Goal: Information Seeking & Learning: Learn about a topic

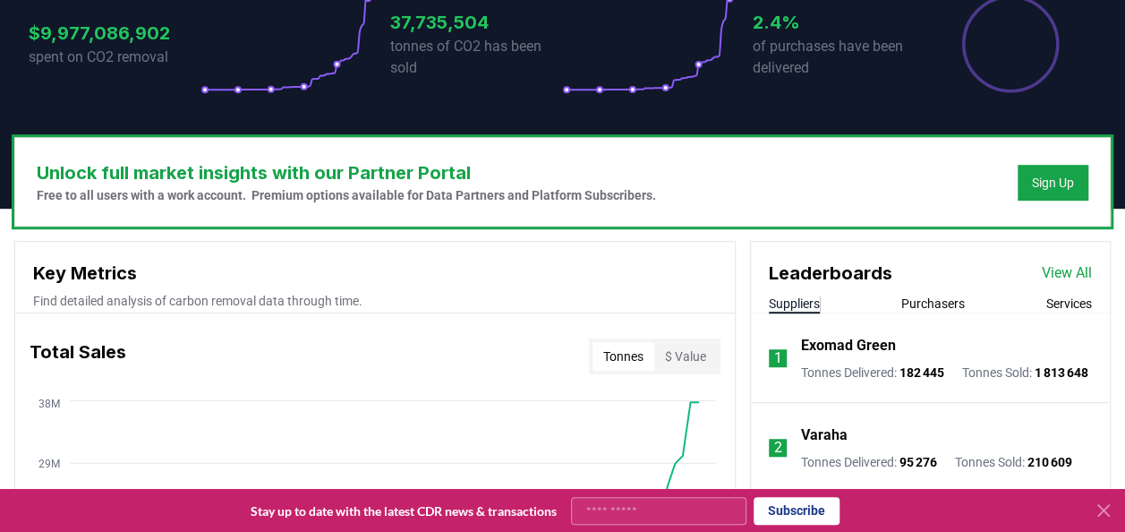
scroll to position [402, 0]
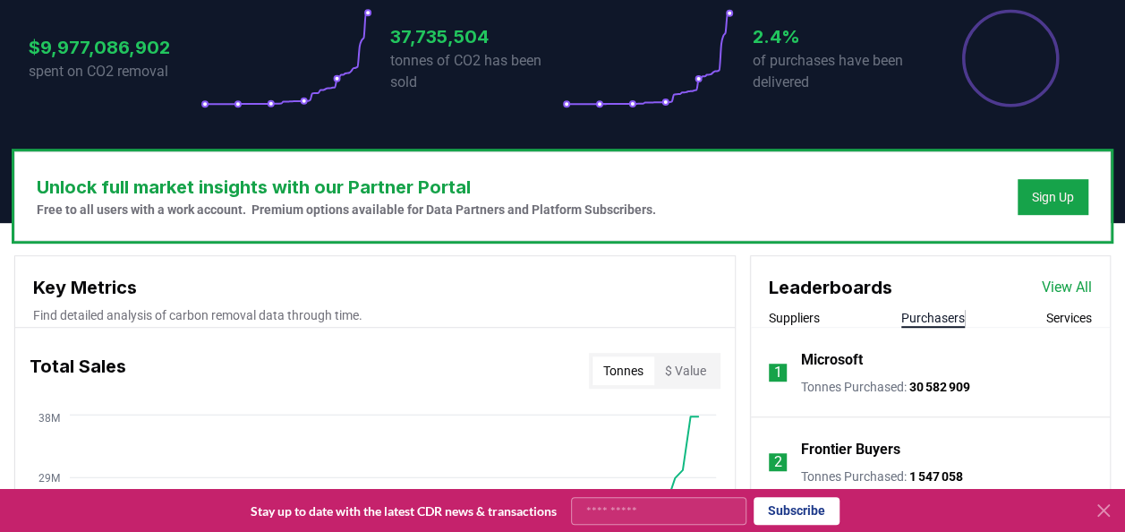
click at [507, 313] on button "Purchasers" at bounding box center [933, 318] width 64 height 18
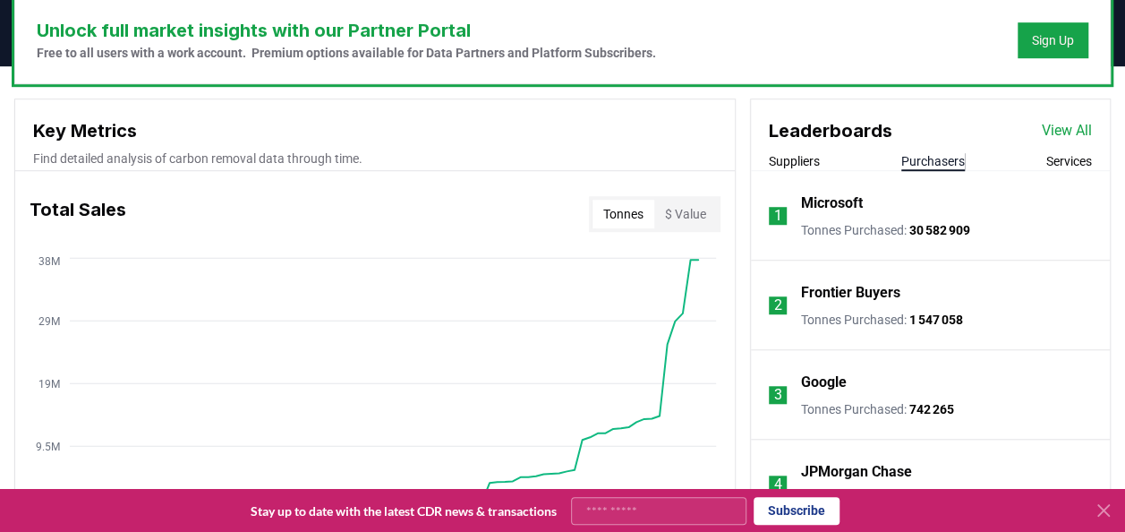
scroll to position [543, 0]
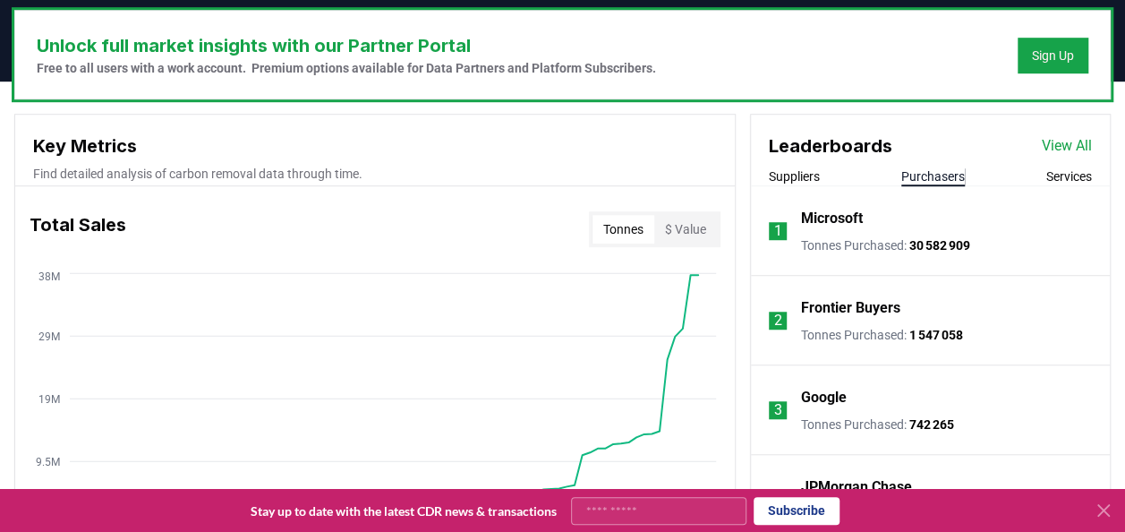
click at [507, 140] on link "View All" at bounding box center [1067, 145] width 50 height 21
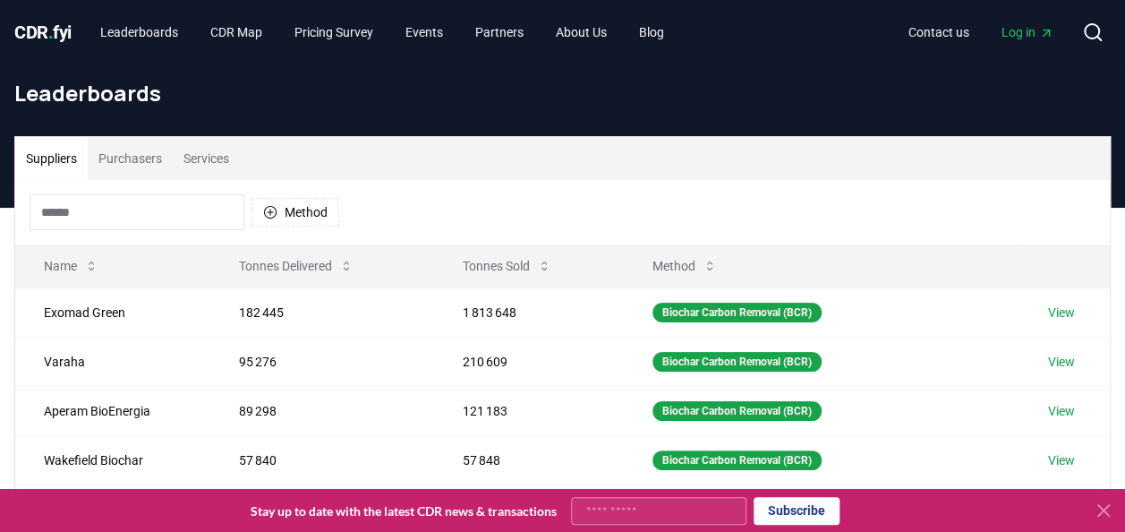
click at [140, 204] on input at bounding box center [137, 212] width 215 height 36
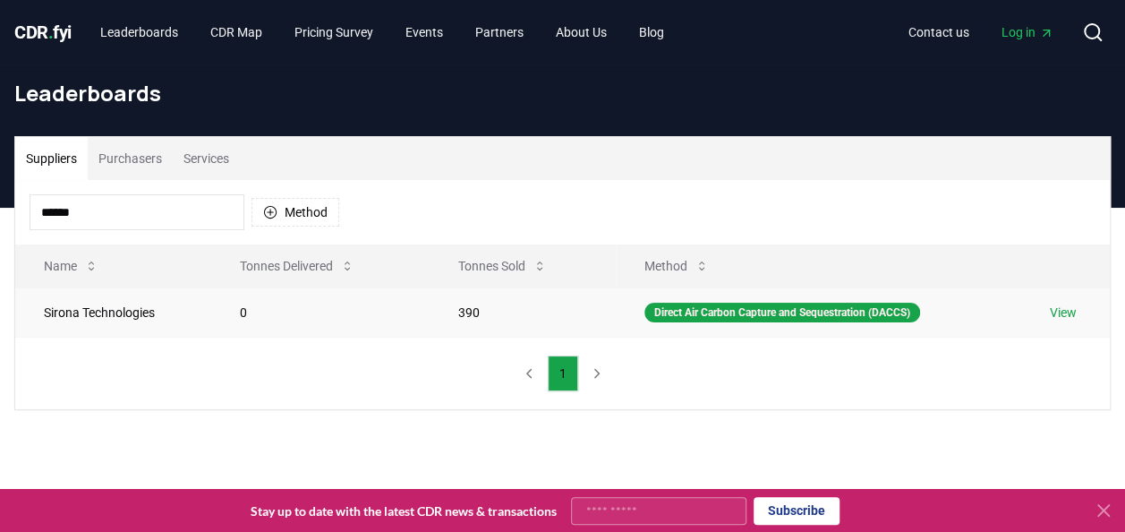
type input "******"
click at [1072, 308] on link "View" at bounding box center [1063, 312] width 27 height 18
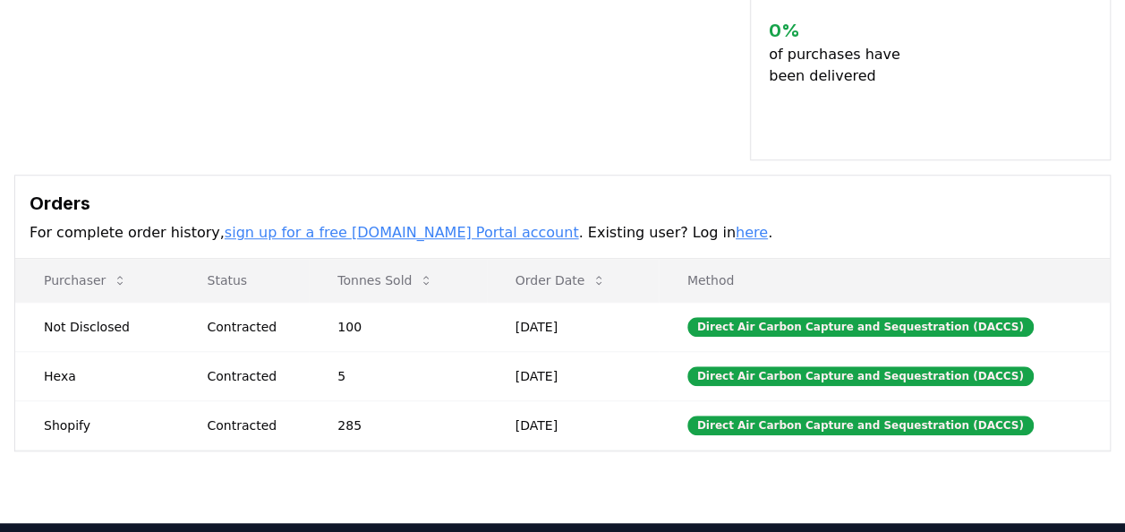
scroll to position [561, 0]
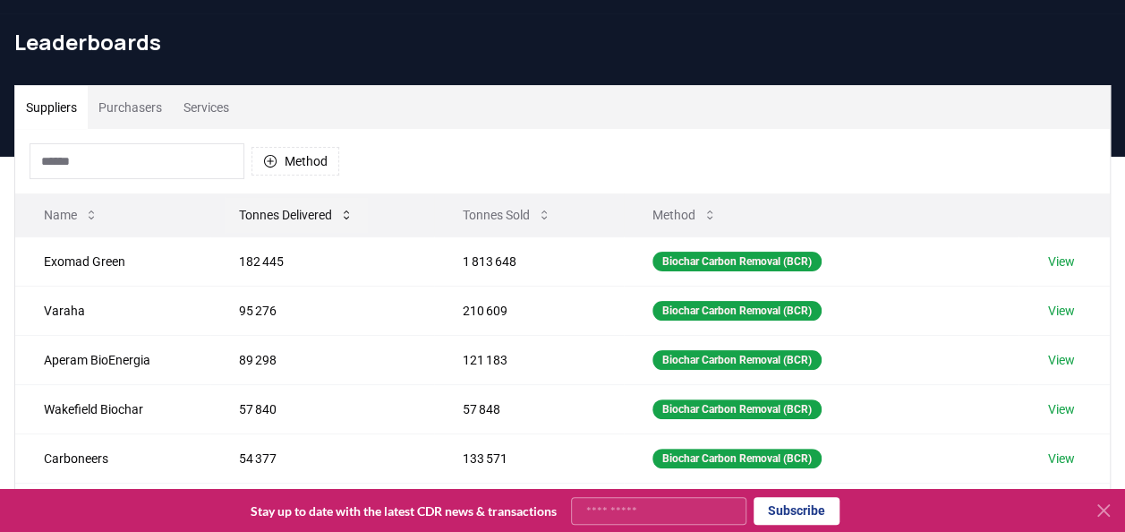
scroll to position [55, 0]
